Goal: Information Seeking & Learning: Learn about a topic

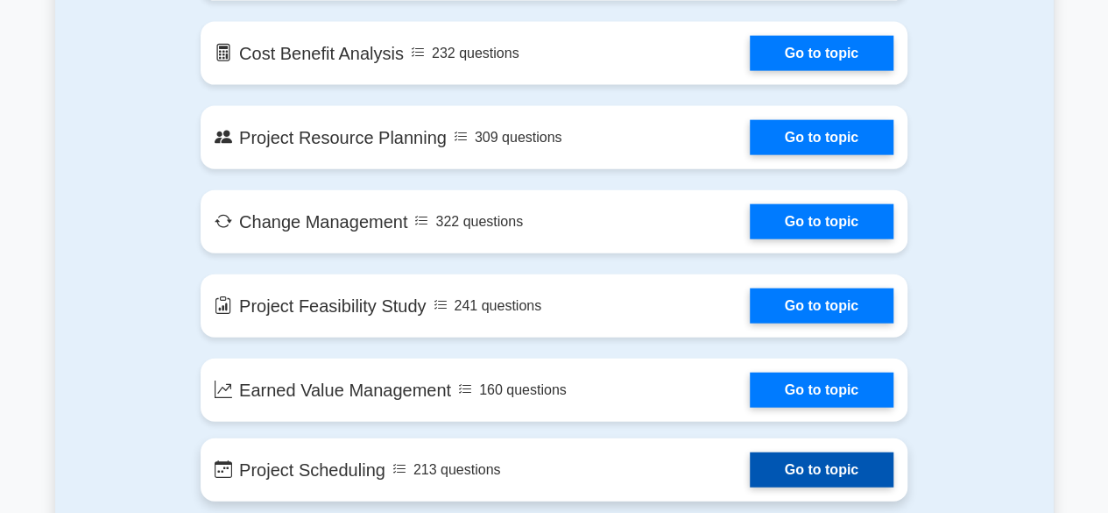
scroll to position [1928, 0]
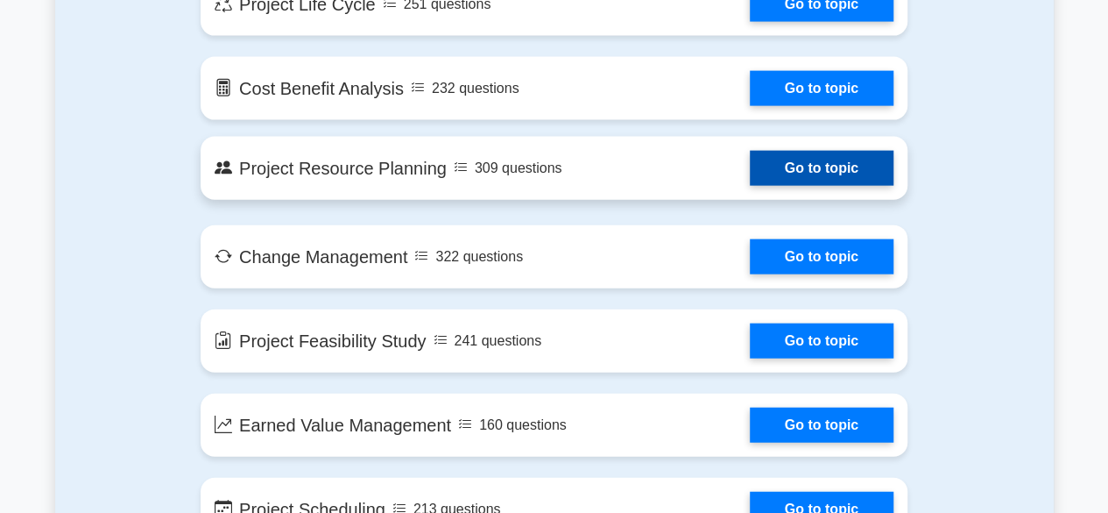
click at [805, 164] on link "Go to topic" at bounding box center [822, 168] width 144 height 35
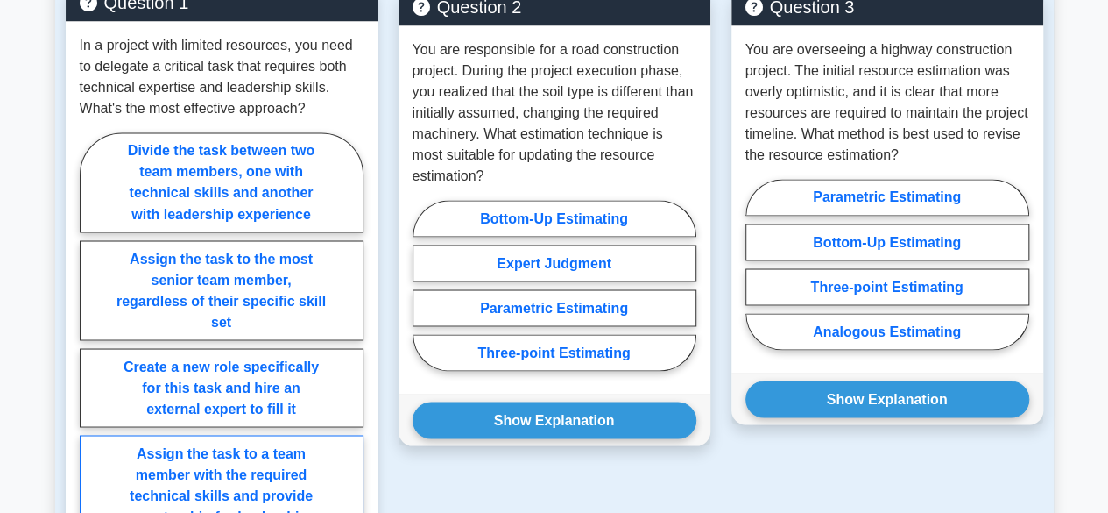
scroll to position [1402, 0]
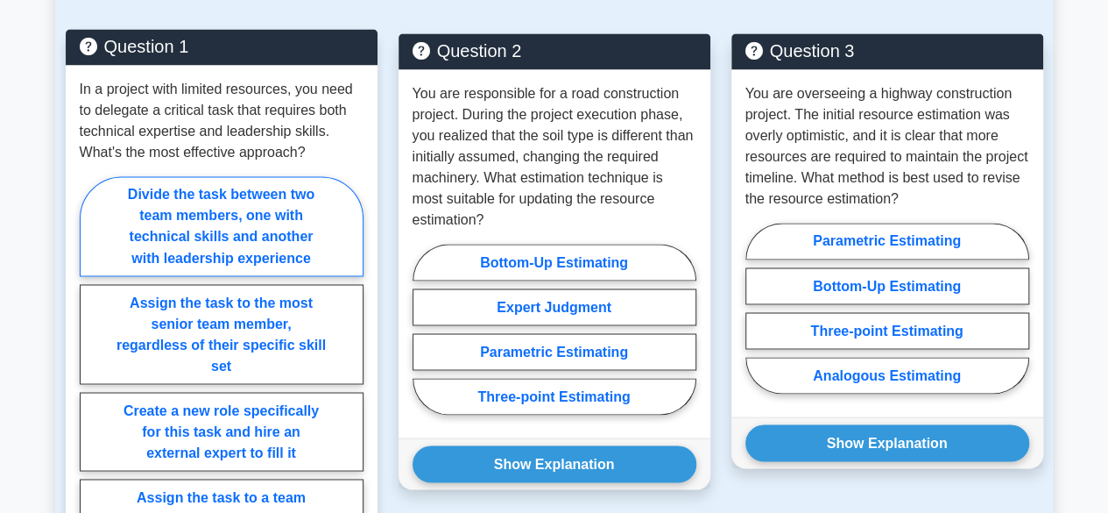
click at [226, 180] on label "Divide the task between two team members, one with technical skills and another…" at bounding box center [222, 226] width 284 height 100
click at [91, 387] on input "Divide the task between two team members, one with technical skills and another…" at bounding box center [85, 392] width 11 height 11
radio input "true"
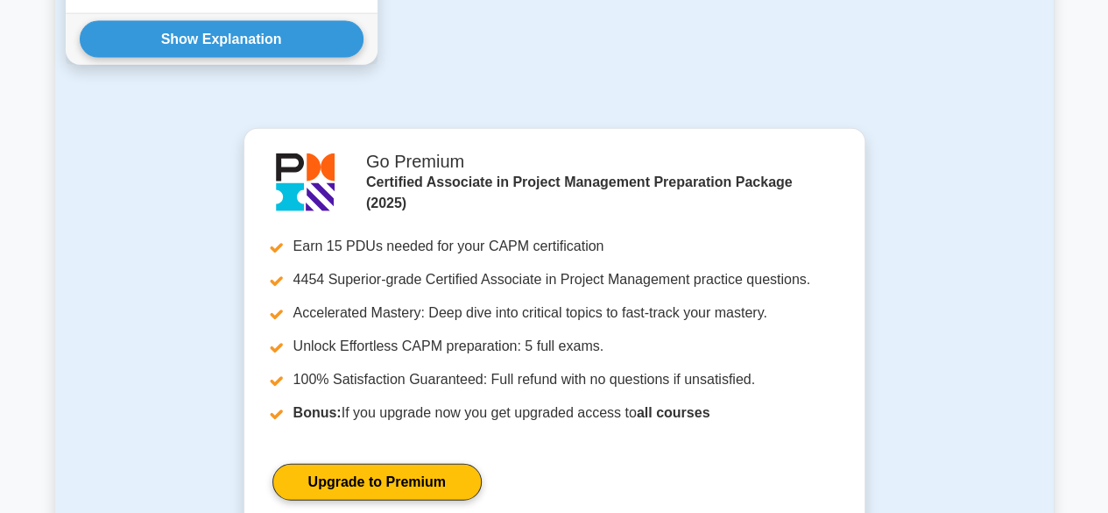
scroll to position [1753, 0]
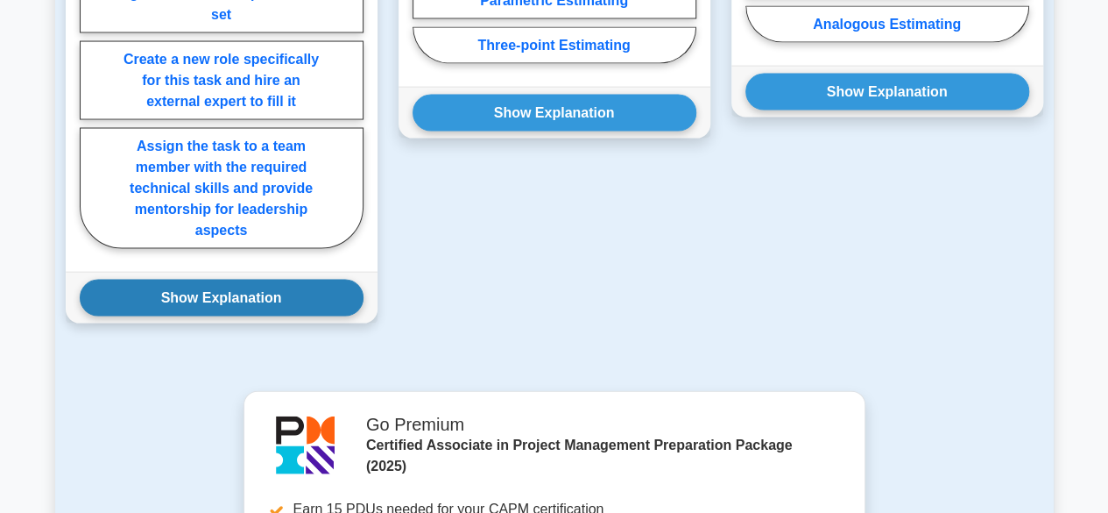
click at [215, 280] on button "Show Explanation" at bounding box center [222, 298] width 284 height 37
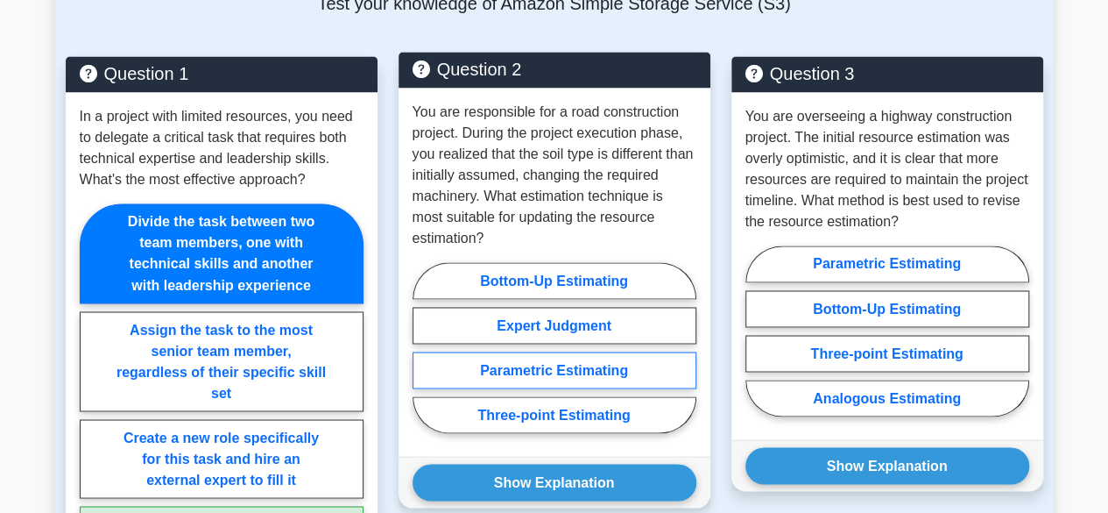
scroll to position [1402, 0]
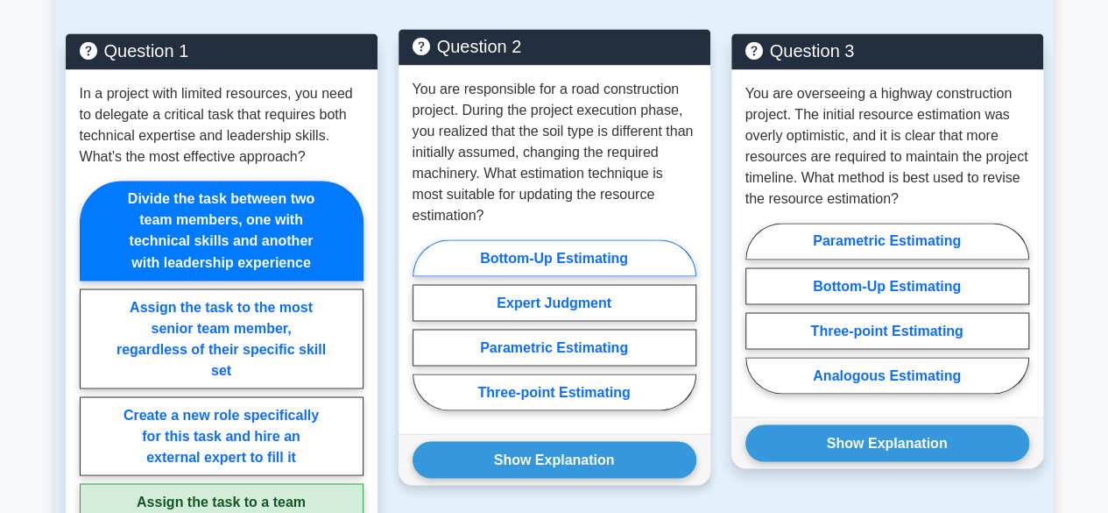
click at [553, 239] on label "Bottom-Up Estimating" at bounding box center [555, 257] width 284 height 37
click at [424, 324] on input "Bottom-Up Estimating" at bounding box center [418, 329] width 11 height 11
radio input "true"
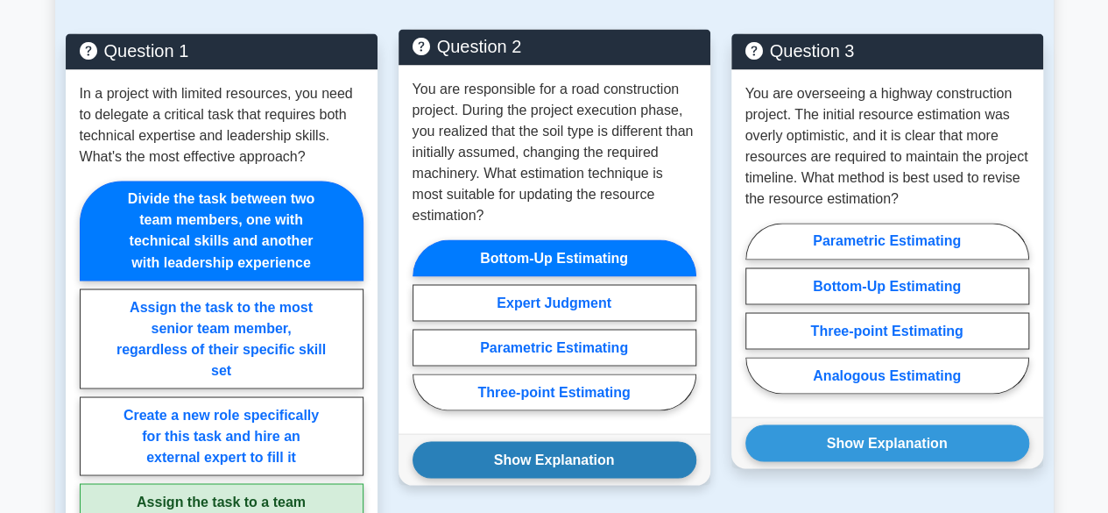
click at [576, 441] on button "Show Explanation" at bounding box center [555, 459] width 284 height 37
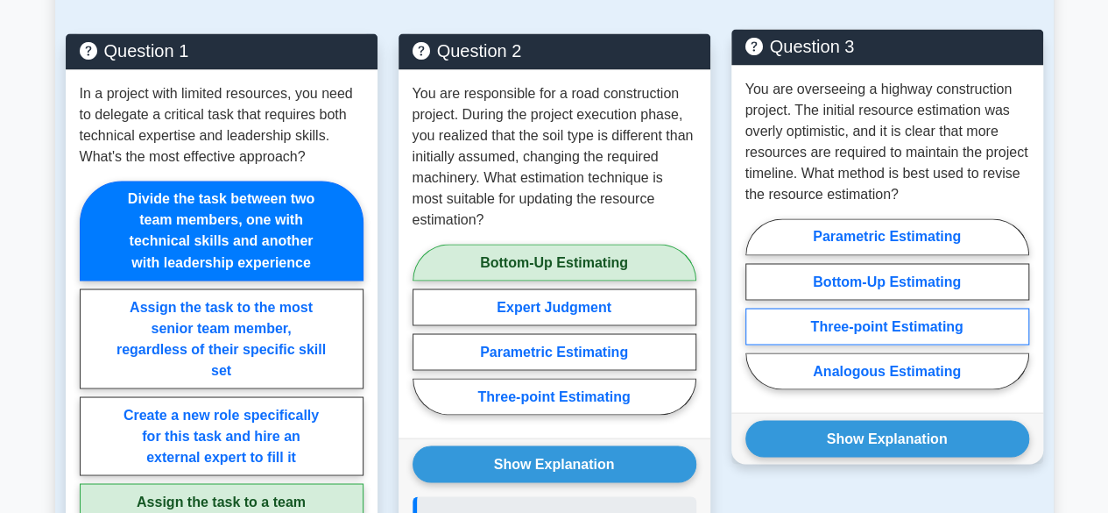
click at [910, 308] on label "Three-point Estimating" at bounding box center [888, 326] width 284 height 37
click at [757, 303] on input "Three-point Estimating" at bounding box center [751, 308] width 11 height 11
radio input "true"
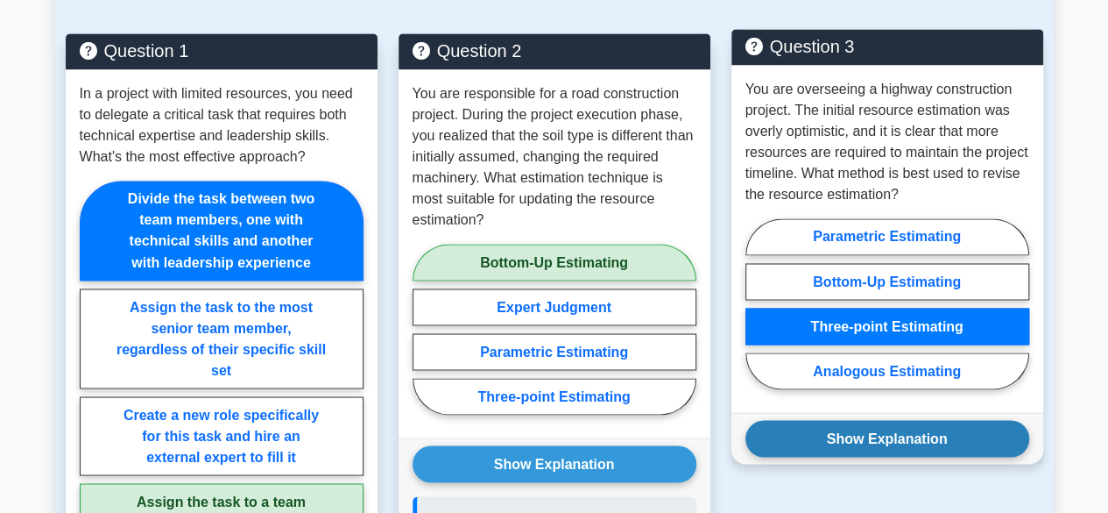
click at [898, 420] on button "Show Explanation" at bounding box center [888, 438] width 284 height 37
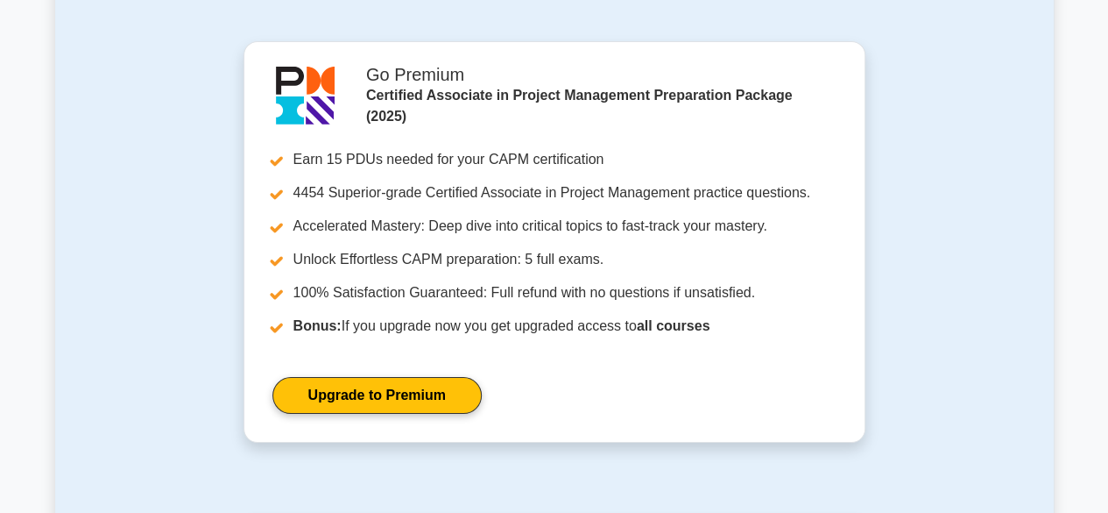
scroll to position [3242, 0]
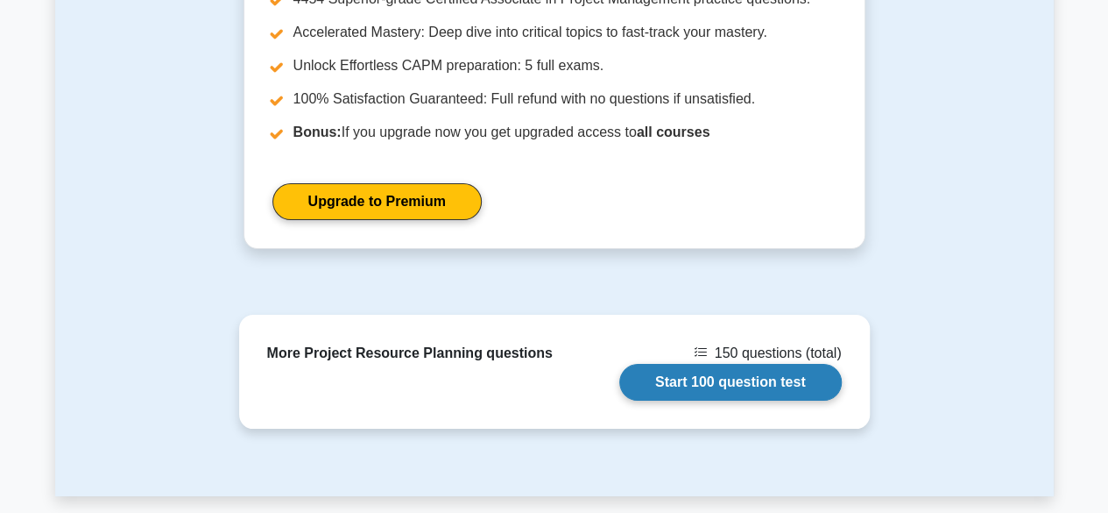
click at [743, 364] on link "Start 100 question test" at bounding box center [731, 382] width 223 height 37
